Goal: Check status: Check status

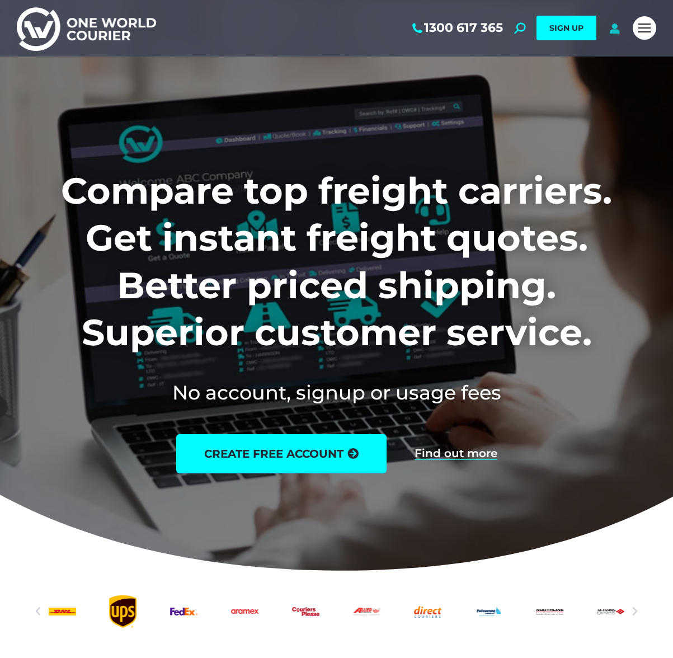
click at [614, 31] on icon at bounding box center [614, 27] width 14 height 11
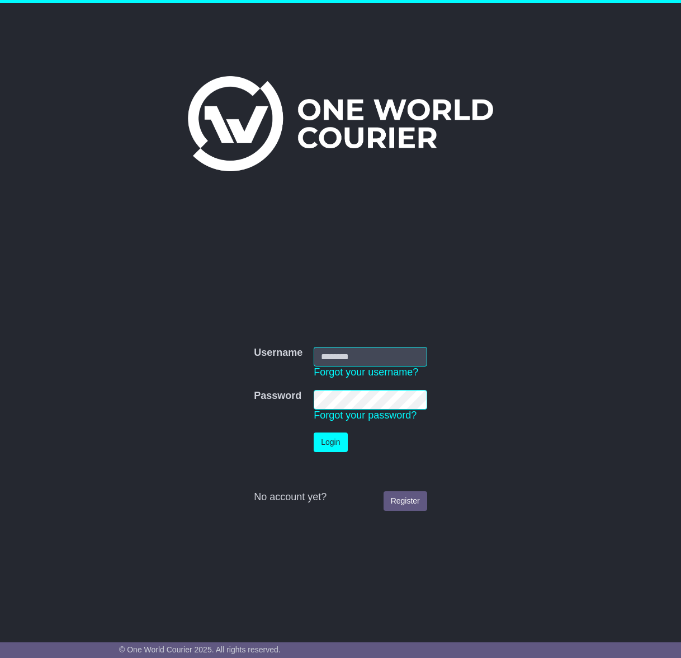
type input "**********"
click at [338, 440] on button "Login" at bounding box center [331, 442] width 34 height 20
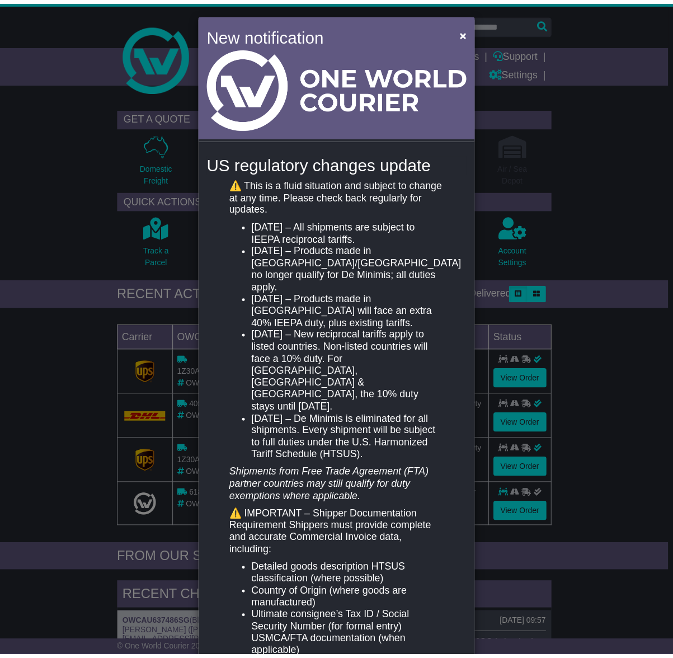
scroll to position [4, 0]
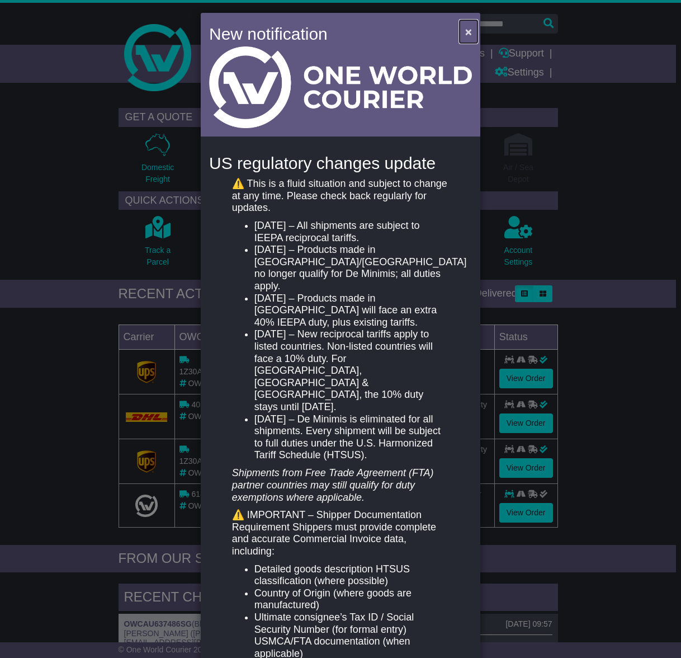
click at [465, 35] on span "×" at bounding box center [468, 31] width 7 height 13
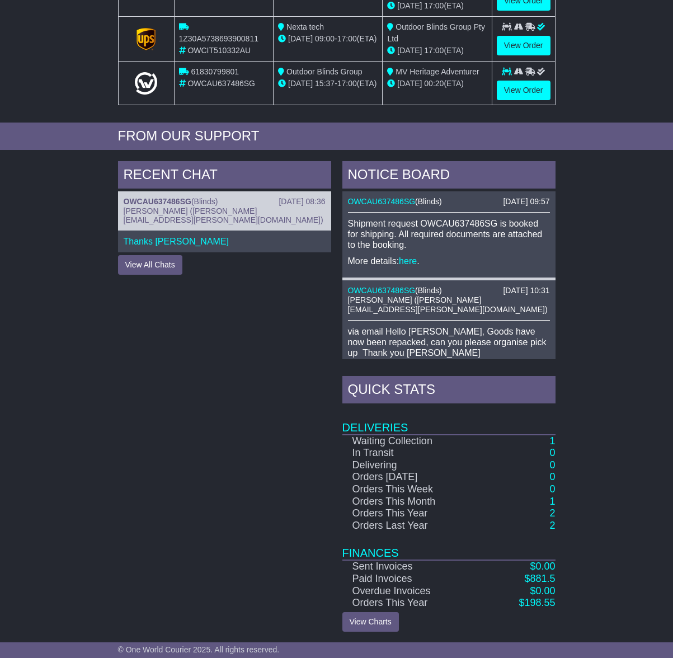
scroll to position [422, 0]
click at [159, 269] on button "View All Chats" at bounding box center [150, 265] width 64 height 20
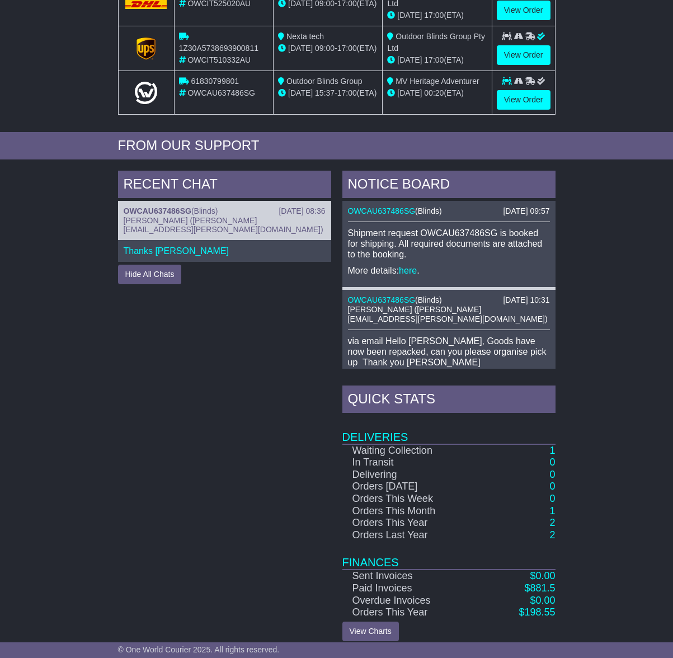
scroll to position [413, 0]
click at [393, 213] on link "OWCAU637486SG" at bounding box center [382, 210] width 68 height 9
